Goal: Transaction & Acquisition: Purchase product/service

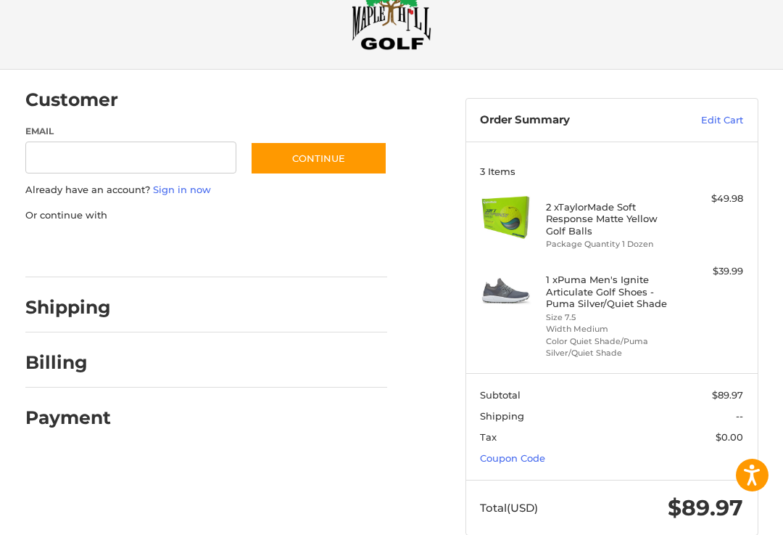
scroll to position [47, 0]
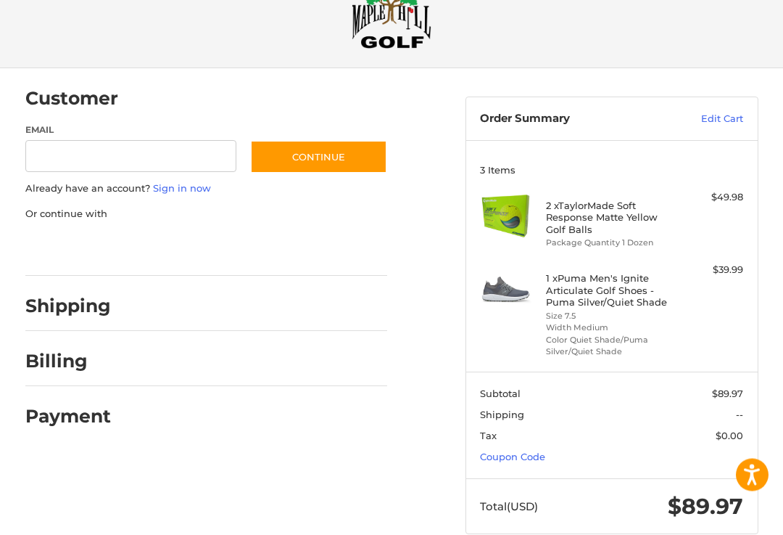
click at [129, 163] on input "Email" at bounding box center [130, 157] width 211 height 33
type input "**********"
click at [339, 157] on button "Continue" at bounding box center [318, 157] width 137 height 33
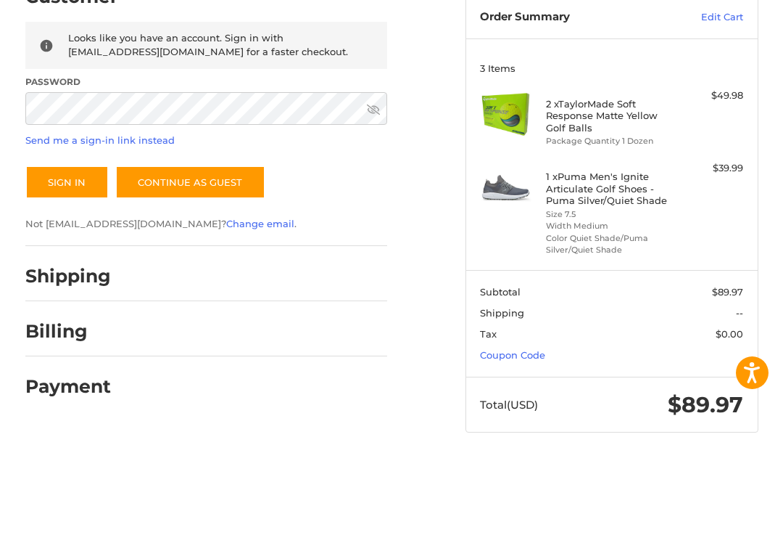
click at [85, 268] on button "Sign In" at bounding box center [66, 284] width 83 height 33
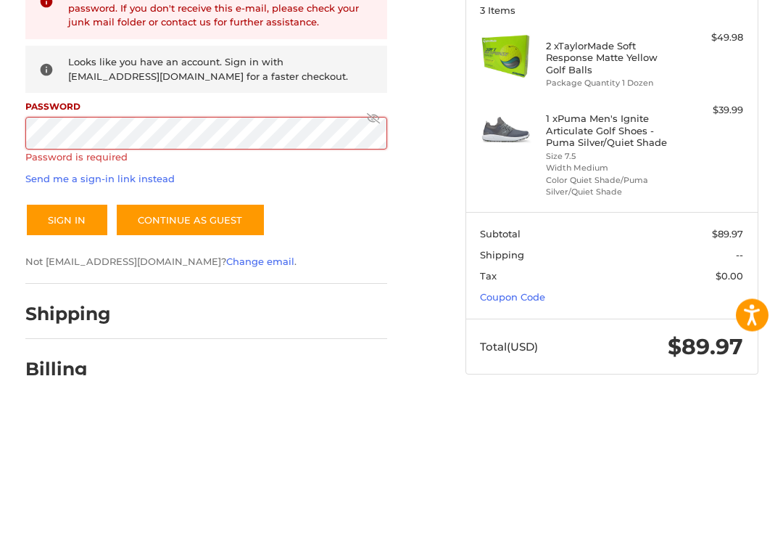
click at [59, 363] on button "Sign In" at bounding box center [66, 379] width 83 height 33
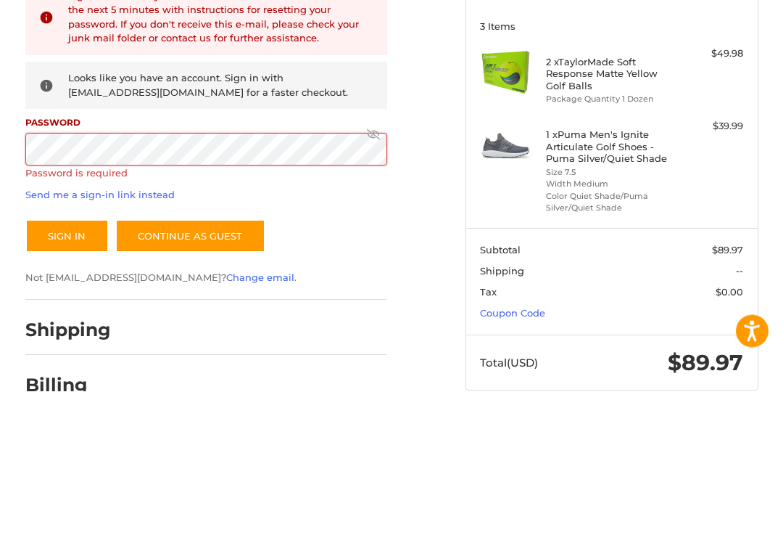
click at [38, 333] on link "Send me a sign-in link instead" at bounding box center [99, 339] width 149 height 12
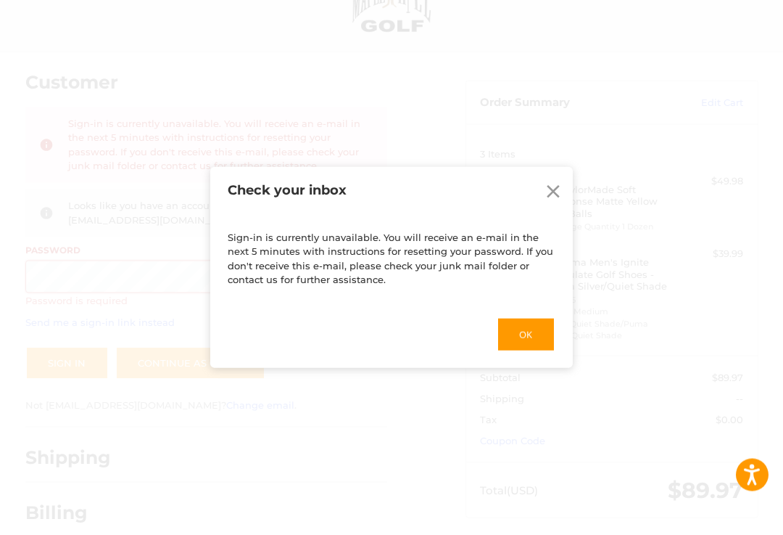
click at [556, 202] on icon at bounding box center [553, 192] width 22 height 22
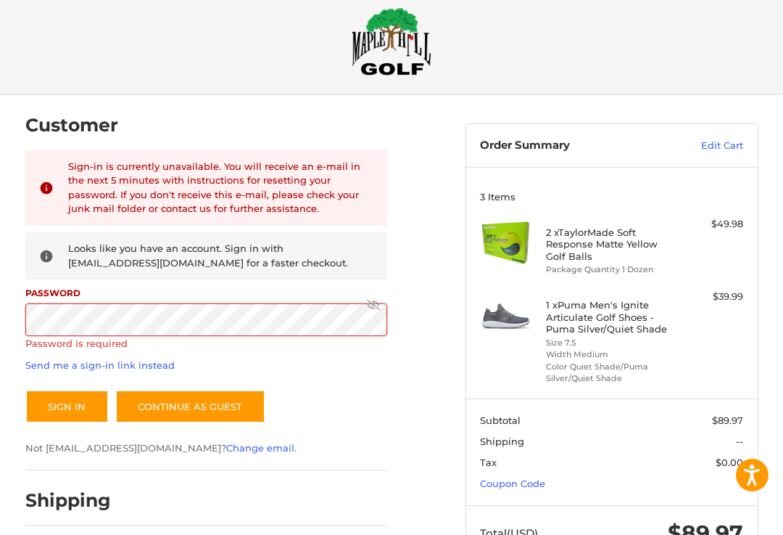
scroll to position [0, 0]
